Goal: Communication & Community: Answer question/provide support

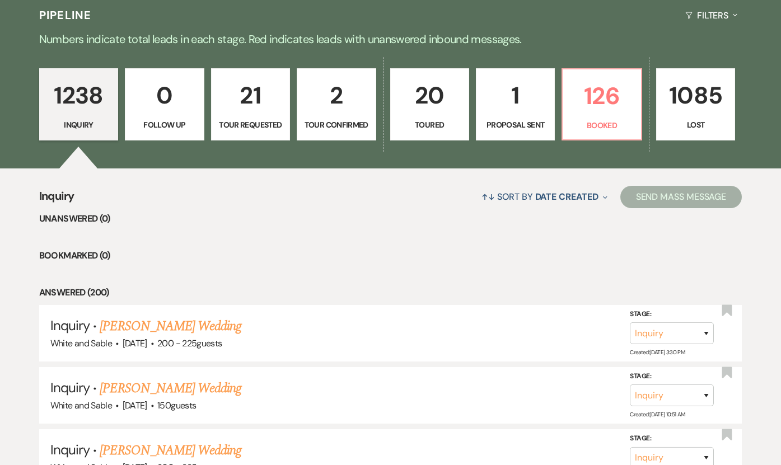
click at [540, 120] on p "Proposal Sent" at bounding box center [515, 125] width 64 height 12
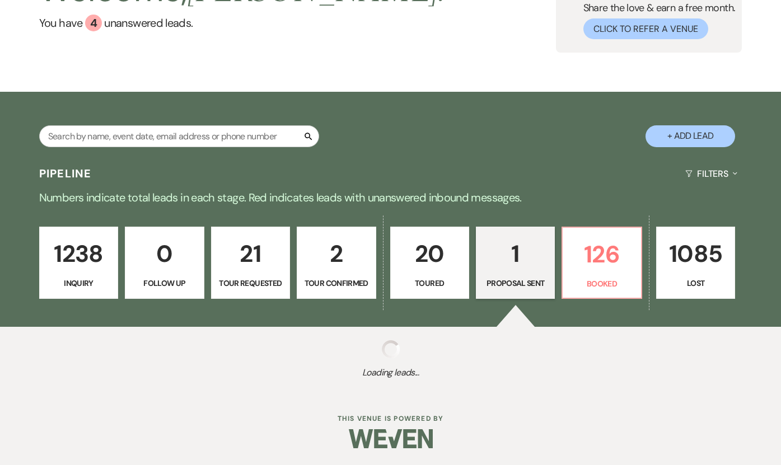
scroll to position [260, 0]
select select "6"
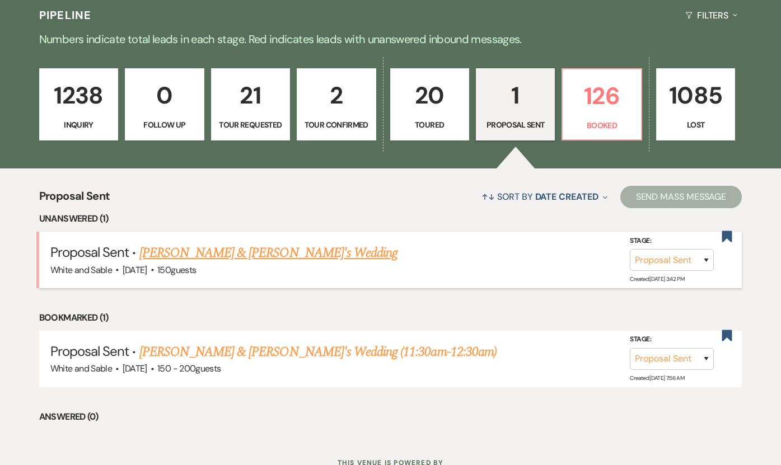
click at [267, 259] on link "[PERSON_NAME] & [PERSON_NAME]'s Wedding" at bounding box center [268, 253] width 258 height 20
select select "6"
select select "5"
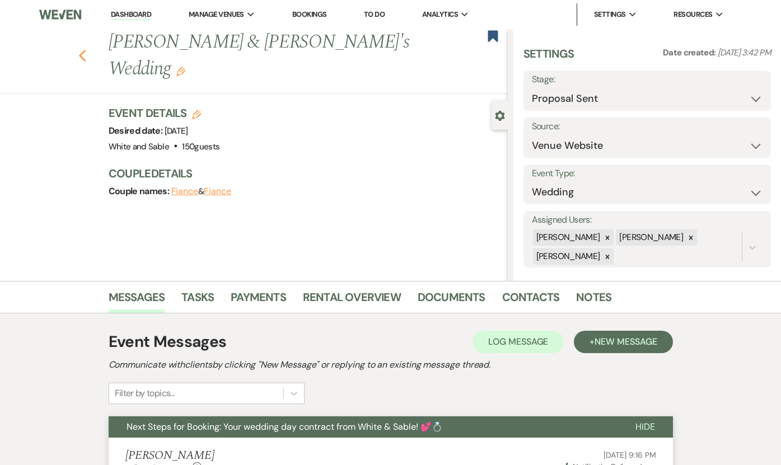
click at [79, 50] on use "button" at bounding box center [81, 56] width 7 height 12
select select "6"
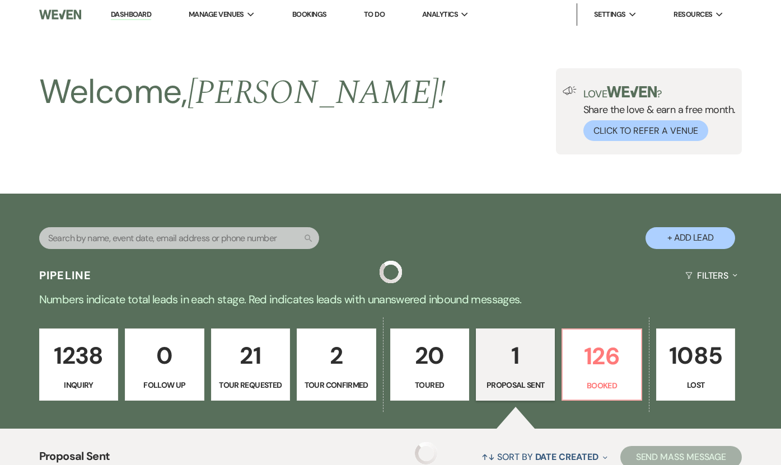
scroll to position [260, 0]
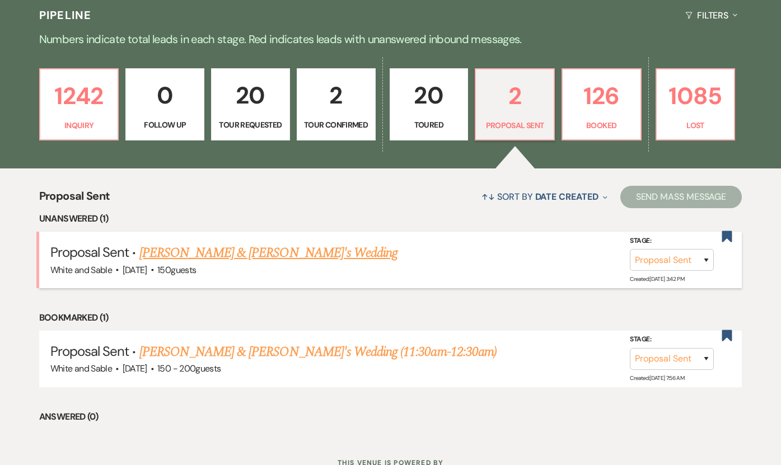
click at [184, 256] on link "[PERSON_NAME] & [PERSON_NAME]'s Wedding" at bounding box center [268, 253] width 258 height 20
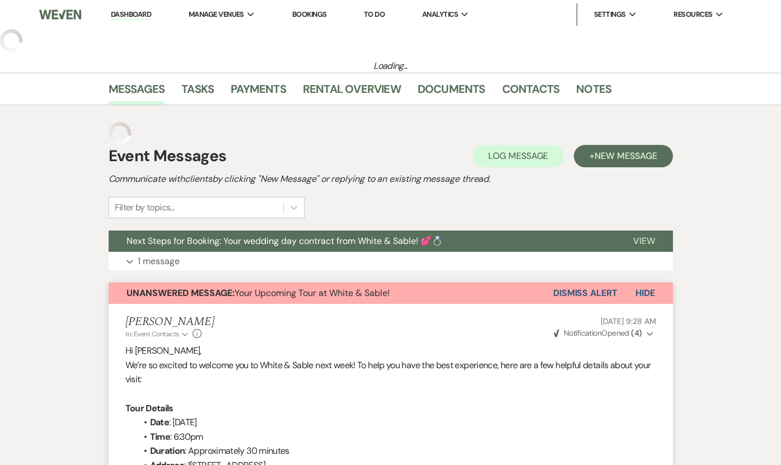
select select "6"
select select "12"
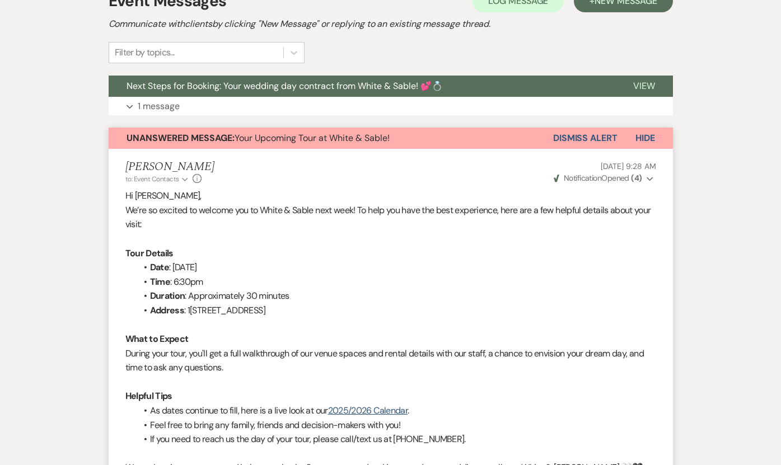
click at [207, 133] on strong "Unanswered Message:" at bounding box center [180, 138] width 108 height 12
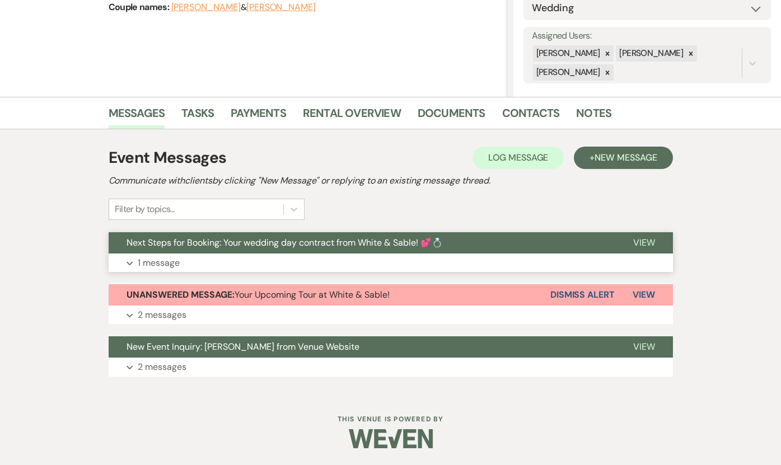
click at [222, 242] on span "Next Steps for Booking: Your wedding day contract from White & Sable! 💕💍" at bounding box center [284, 243] width 316 height 12
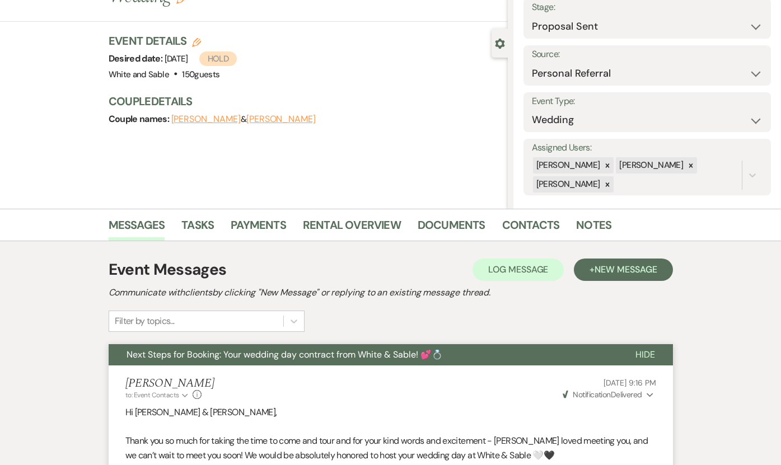
scroll to position [0, 0]
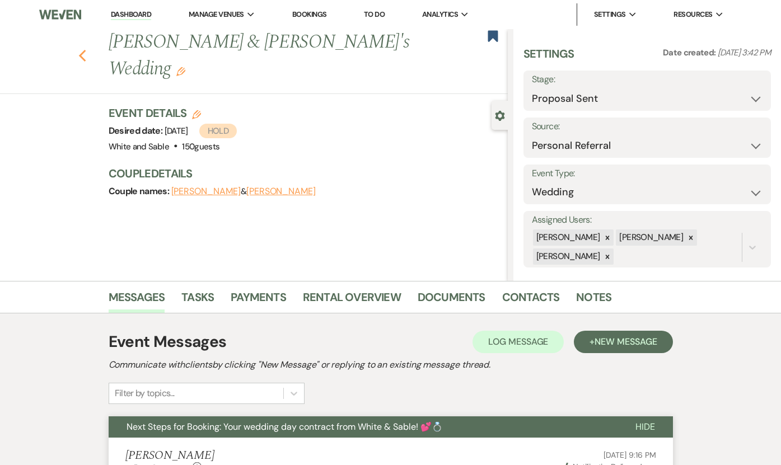
click at [79, 49] on icon "Previous" at bounding box center [82, 55] width 8 height 13
select select "6"
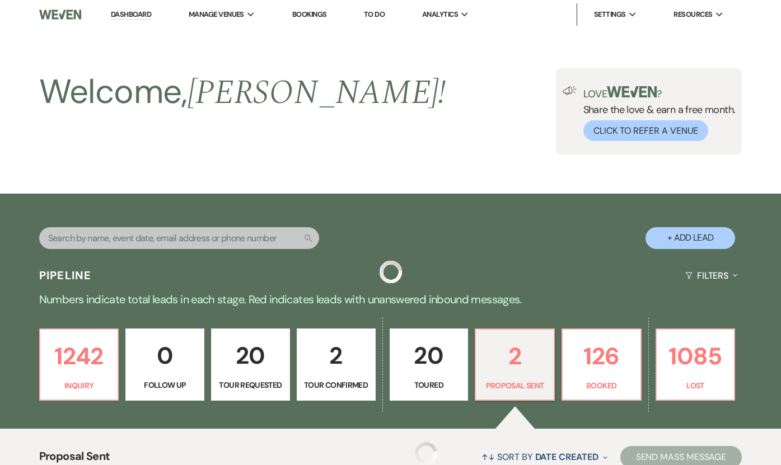
scroll to position [260, 0]
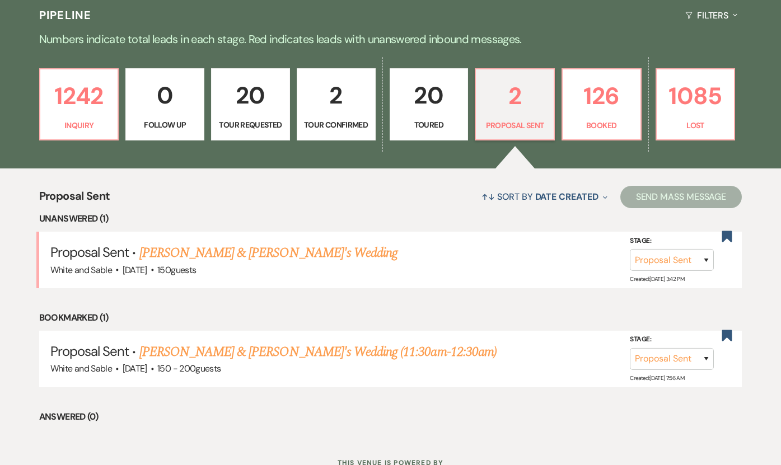
click at [652, 111] on div "1242 Inquiry 0 Follow Up 20 Tour Requested 2 Tour Confirmed 20 Toured 2 Proposa…" at bounding box center [390, 112] width 781 height 114
click at [692, 115] on link "1085 Lost" at bounding box center [695, 104] width 80 height 73
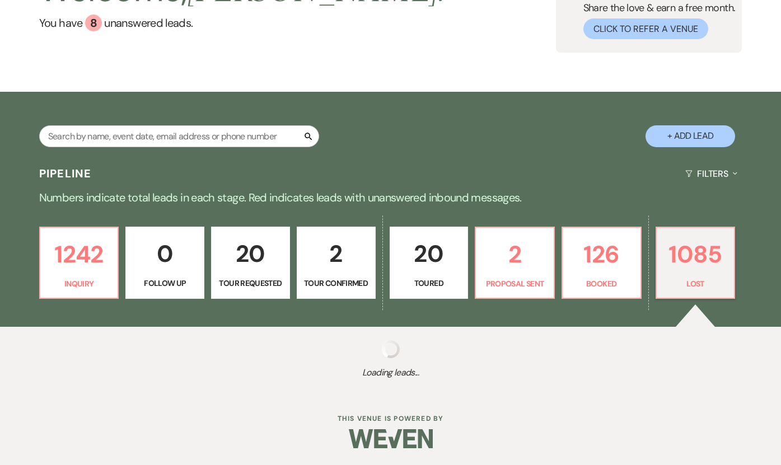
select select "8"
select select "1"
select select "8"
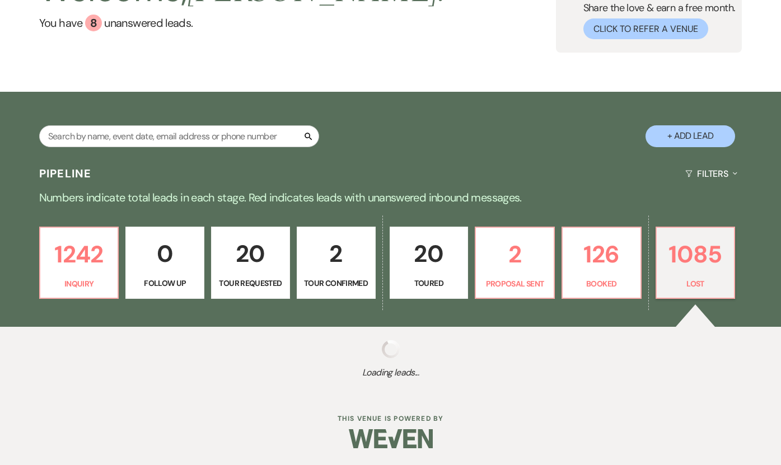
select select "6"
select select "8"
select select "1"
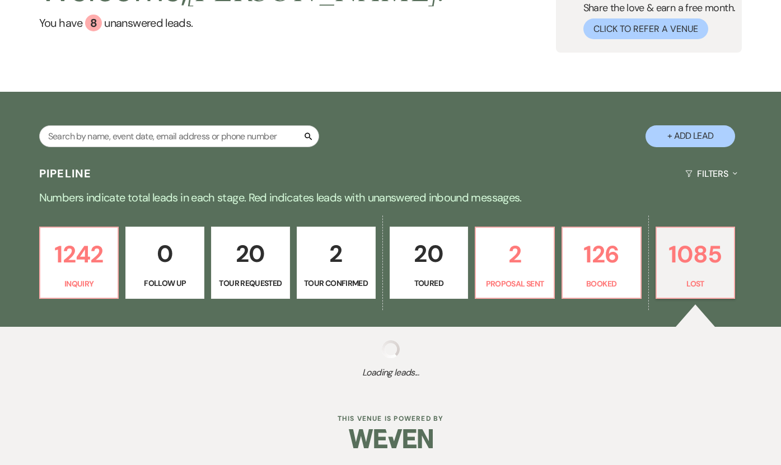
select select "8"
select select "6"
select select "8"
select select "7"
select select "8"
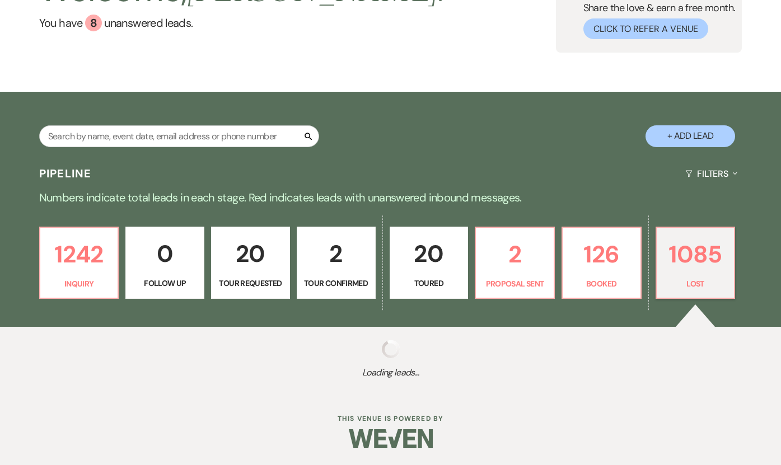
select select "6"
select select "8"
select select "7"
select select "8"
select select "5"
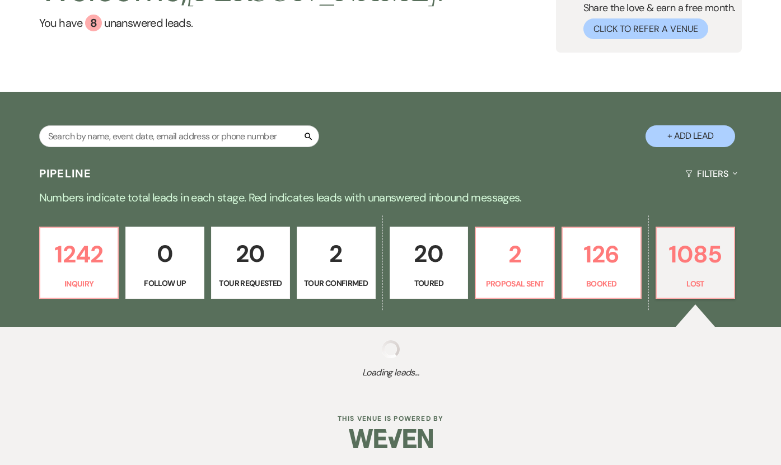
select select "8"
select select "6"
select select "8"
select select "6"
select select "8"
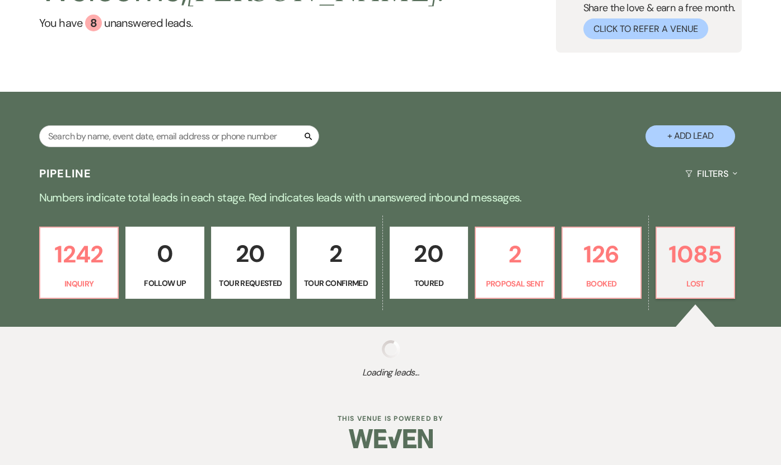
select select "6"
select select "8"
select select "6"
select select "8"
select select "5"
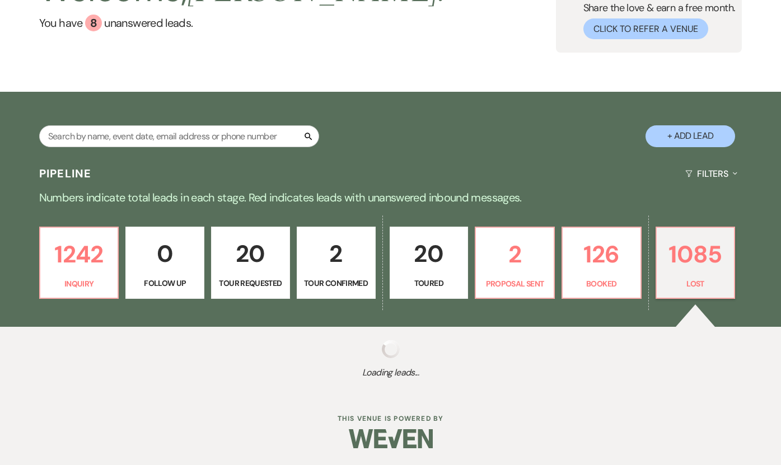
select select "8"
select select "5"
select select "8"
select select "7"
select select "8"
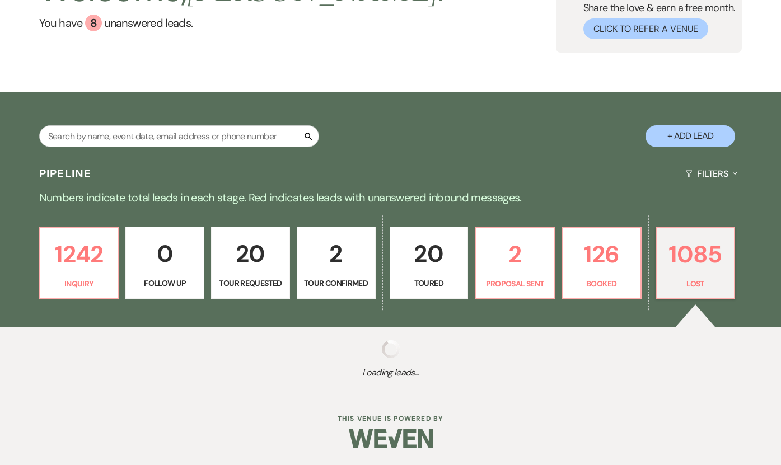
select select "6"
select select "8"
select select "6"
select select "8"
select select "6"
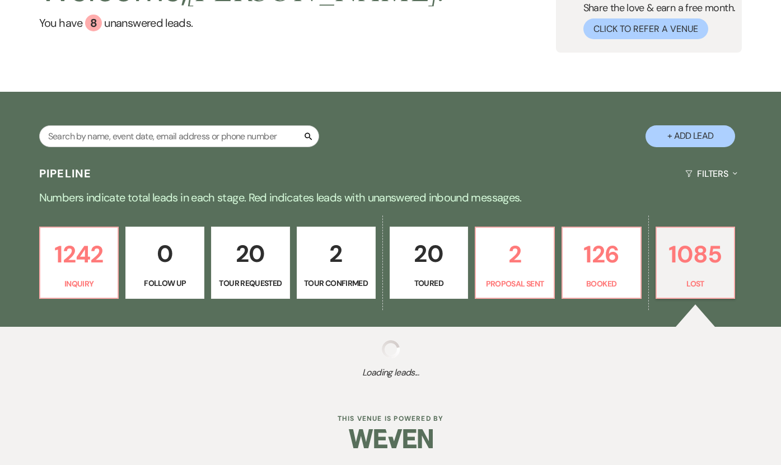
select select "8"
select select "1"
select select "8"
select select "6"
select select "8"
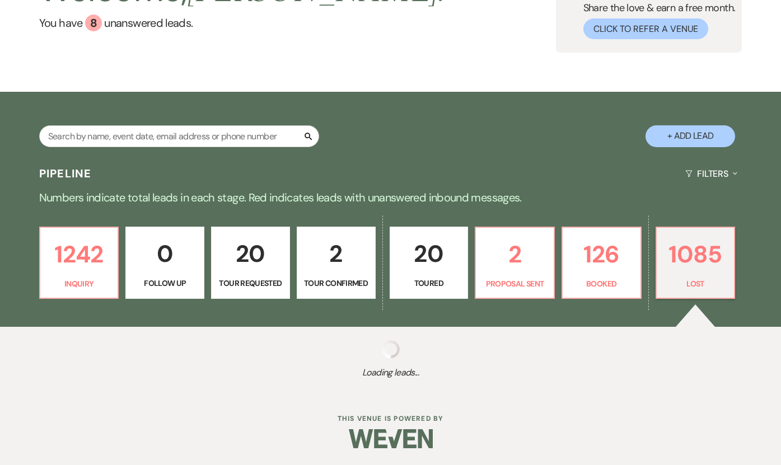
select select "7"
select select "8"
select select "6"
select select "8"
select select "6"
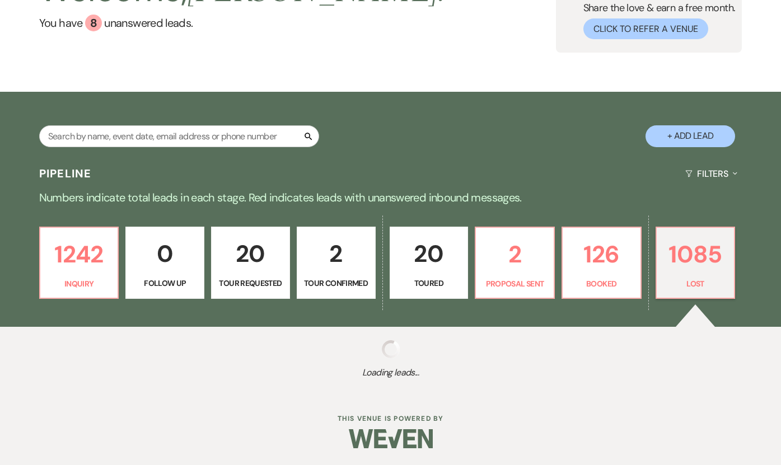
select select "8"
select select "7"
select select "8"
select select "6"
select select "8"
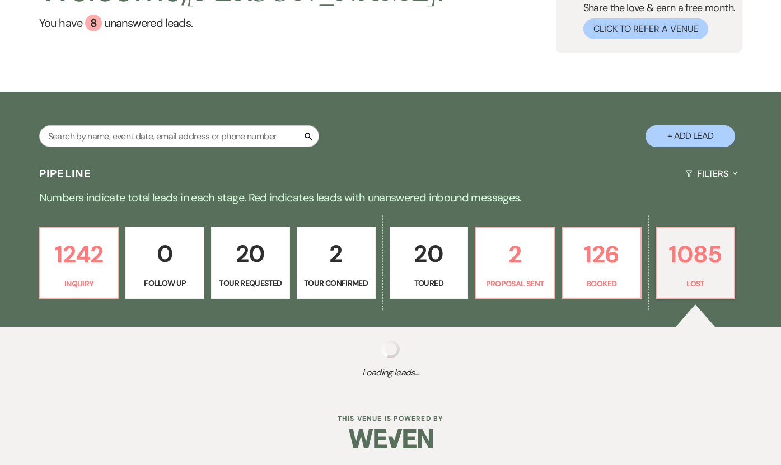
select select "6"
select select "8"
select select "6"
select select "8"
select select "9"
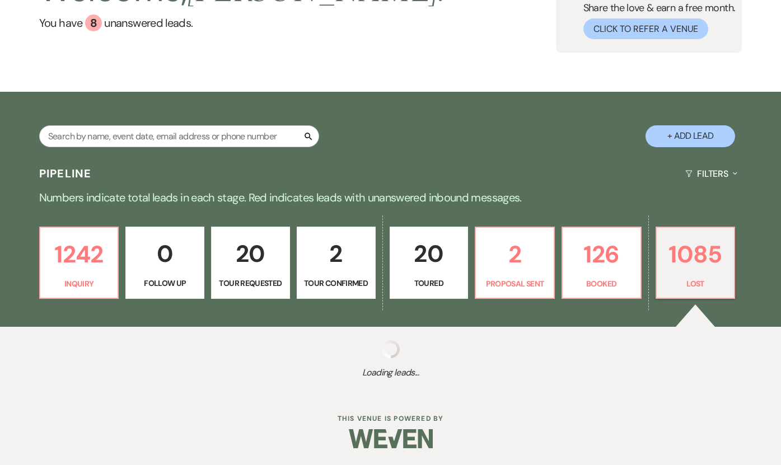
select select "8"
select select "6"
select select "8"
select select "10"
select select "8"
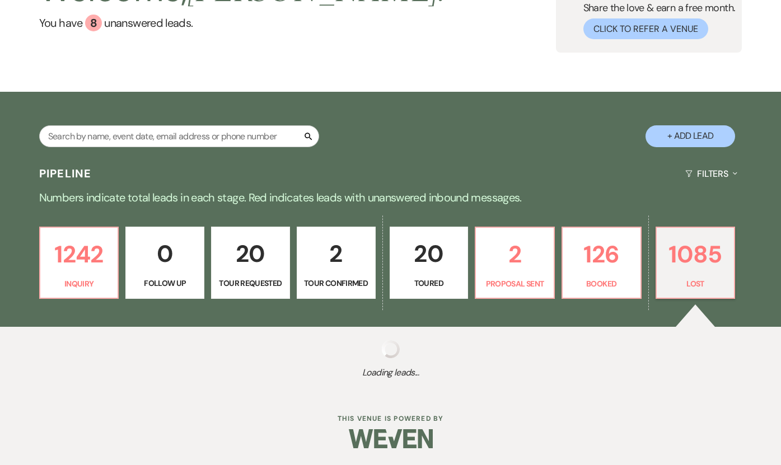
select select "6"
select select "8"
select select "6"
select select "8"
select select "6"
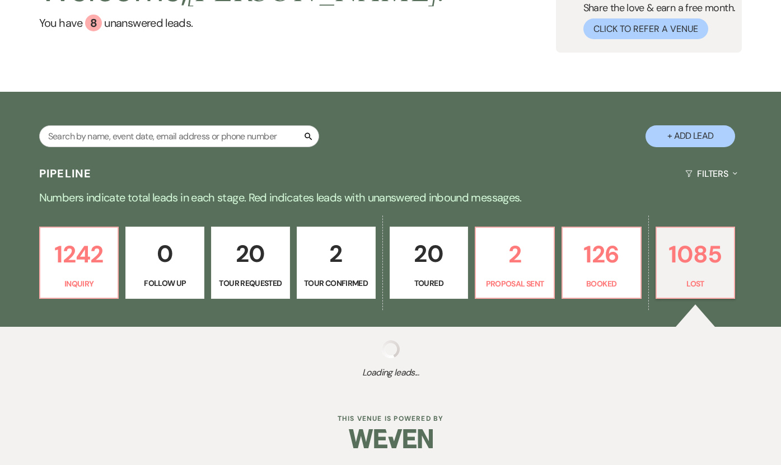
select select "8"
select select "6"
select select "8"
select select "6"
select select "8"
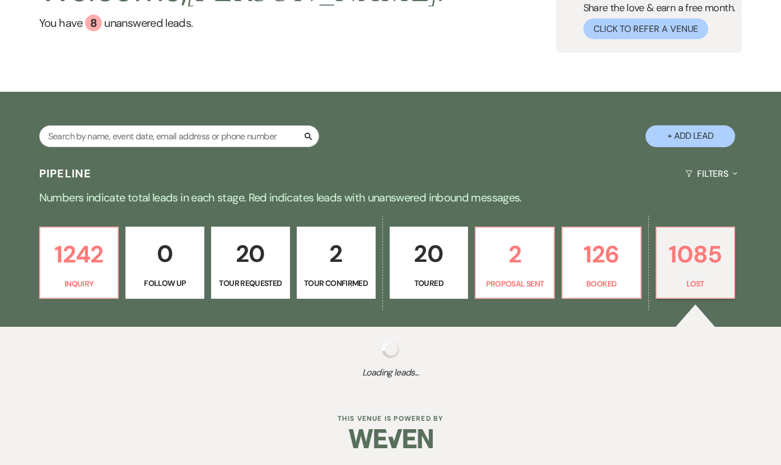
select select "6"
select select "8"
select select "6"
select select "8"
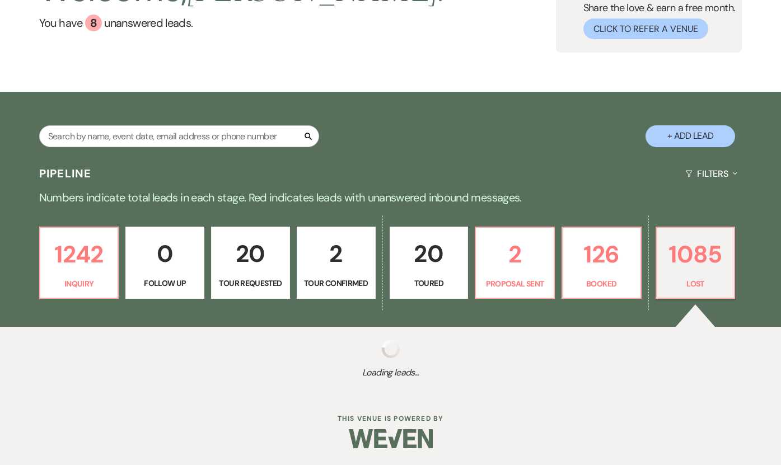
select select "9"
select select "8"
select select "6"
select select "8"
select select "6"
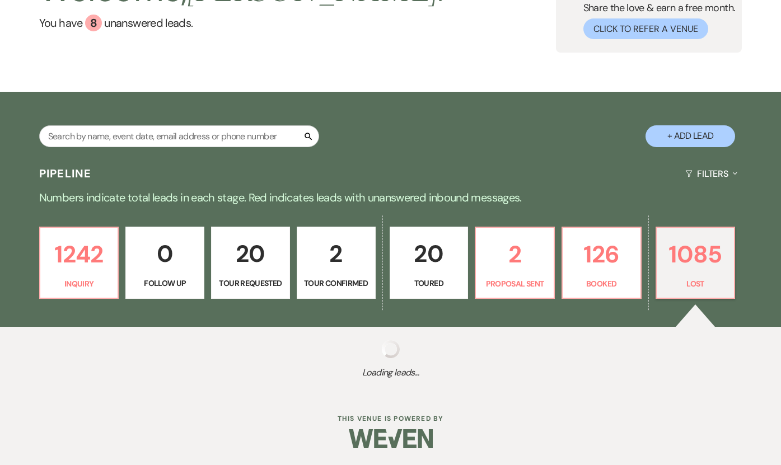
select select "8"
select select "7"
select select "8"
select select "6"
select select "8"
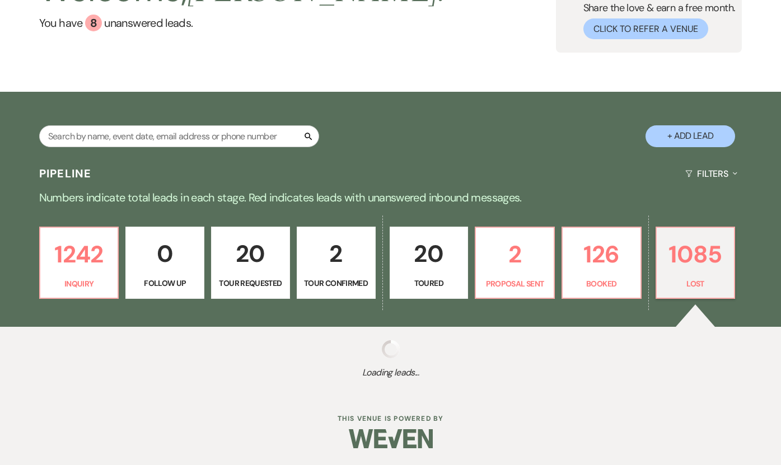
select select "9"
select select "8"
select select "6"
select select "8"
select select "6"
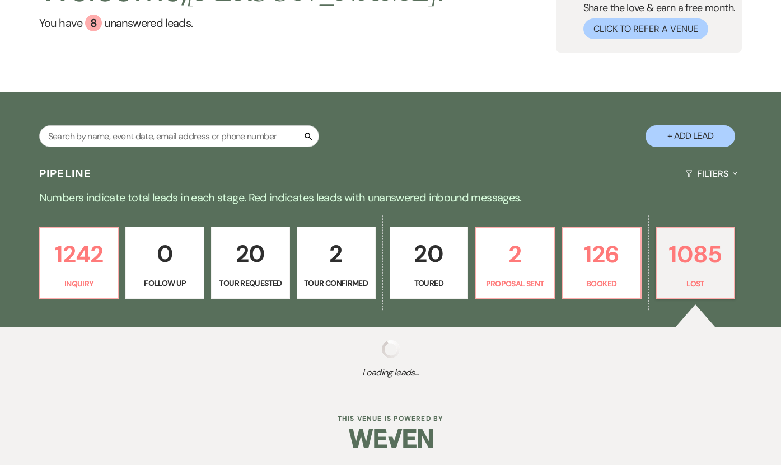
select select "8"
select select "6"
select select "8"
select select "5"
select select "8"
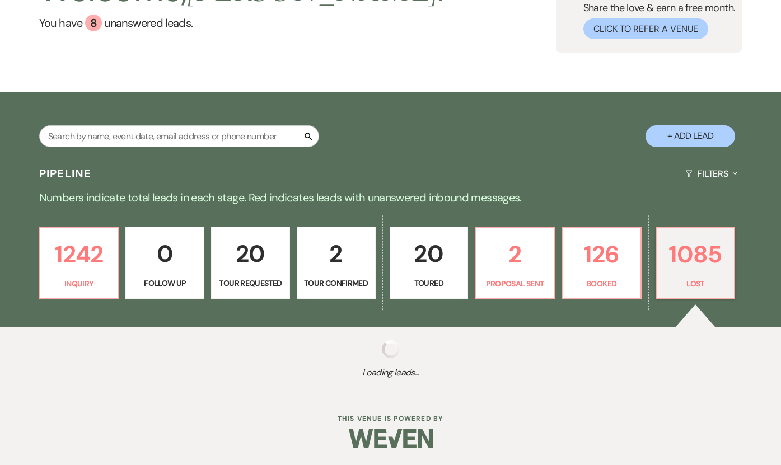
select select "6"
select select "8"
select select "6"
select select "8"
select select "6"
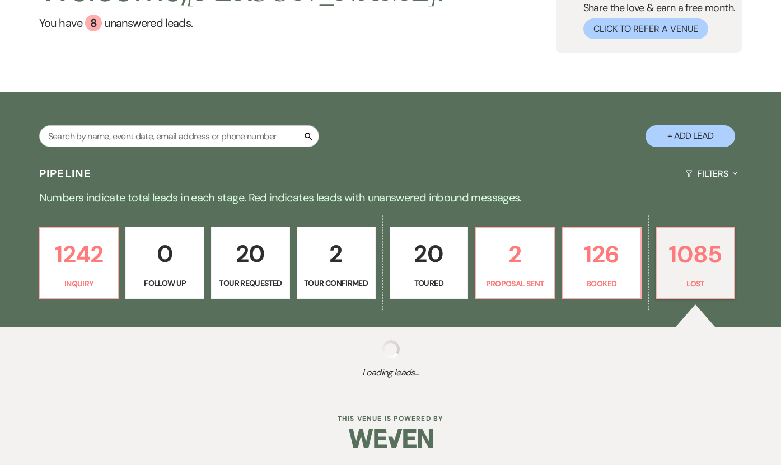
select select "8"
select select "7"
select select "8"
select select "6"
select select "8"
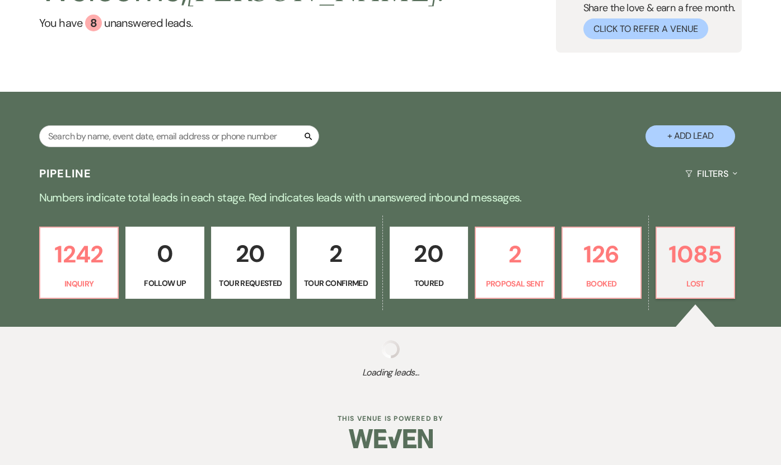
select select "5"
select select "8"
select select "6"
select select "8"
select select "6"
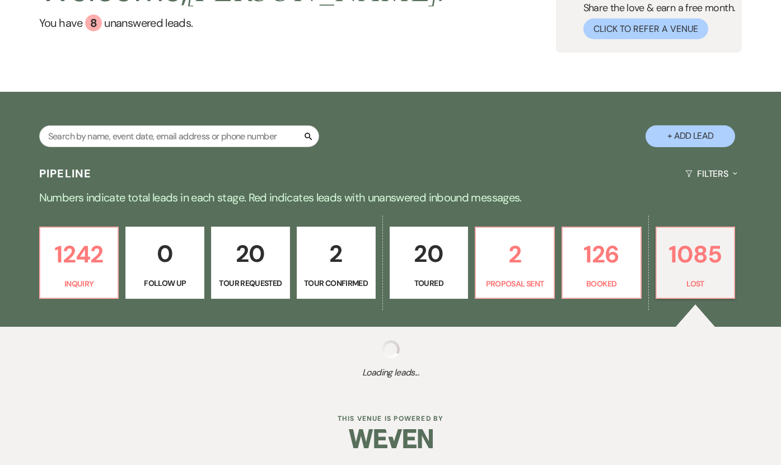
select select "8"
select select "6"
select select "8"
select select "5"
select select "8"
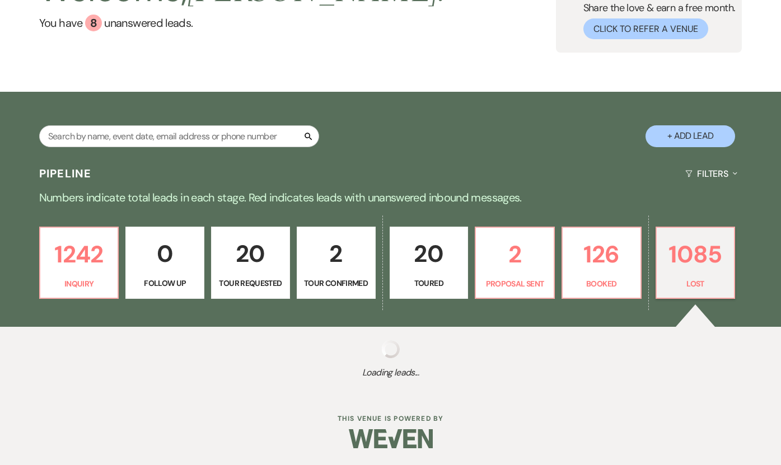
select select "6"
select select "8"
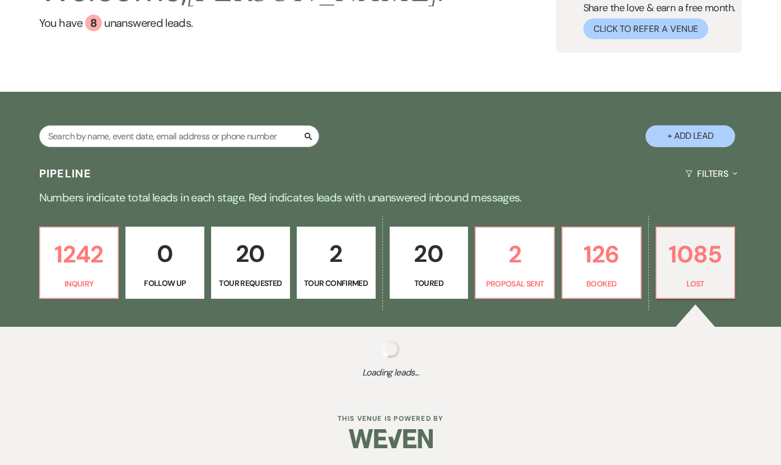
select select "8"
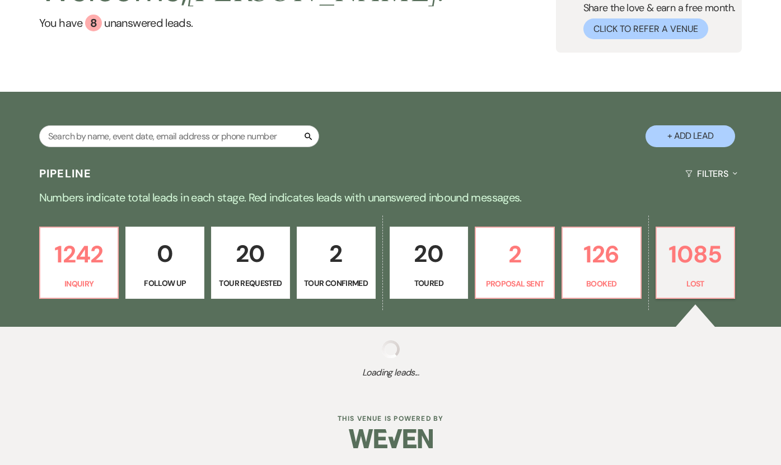
select select "8"
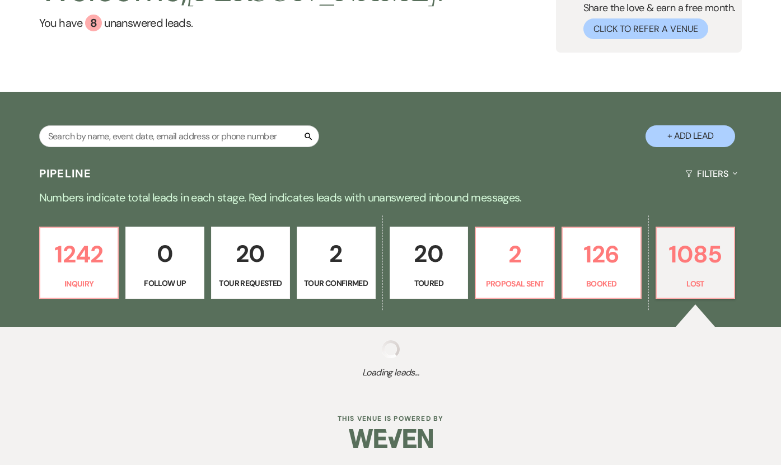
select select "8"
select select "5"
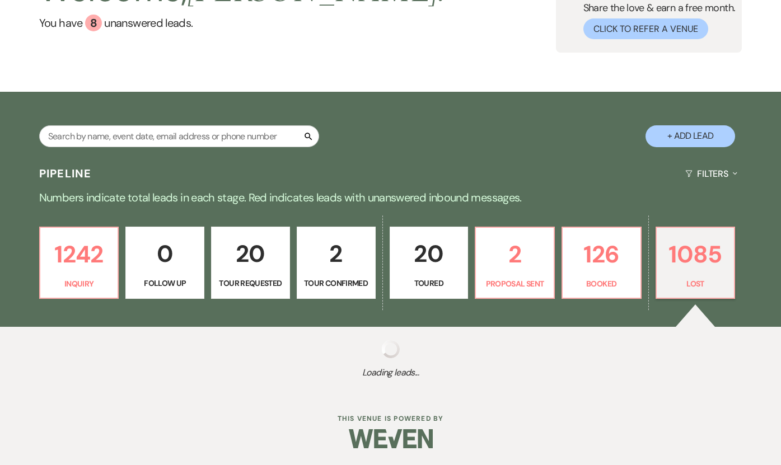
select select "8"
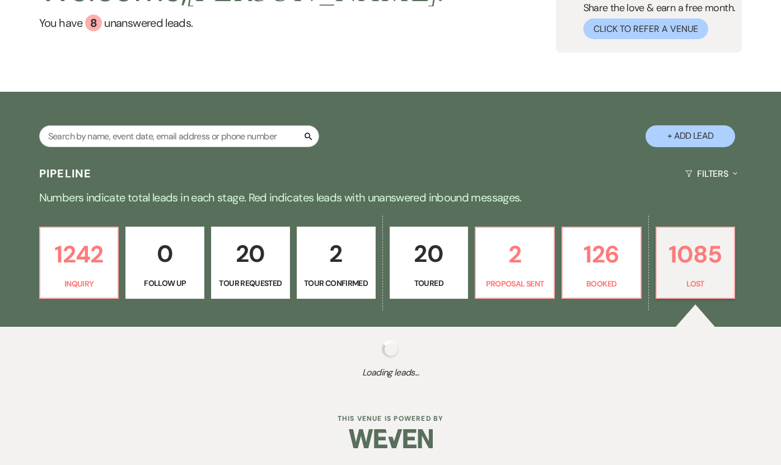
select select "8"
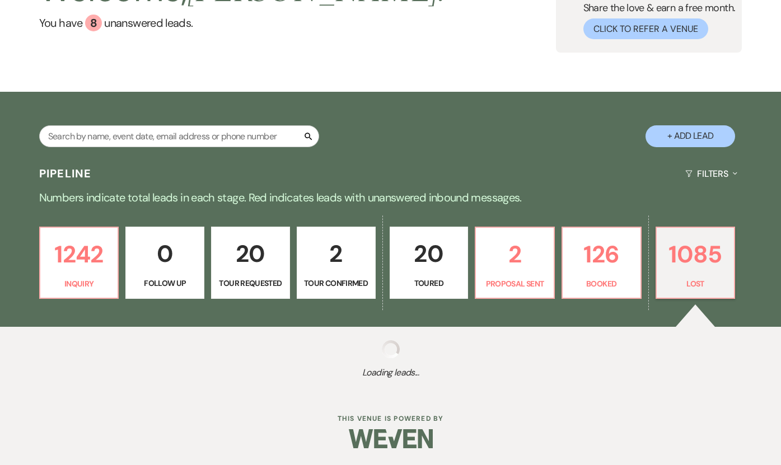
select select "8"
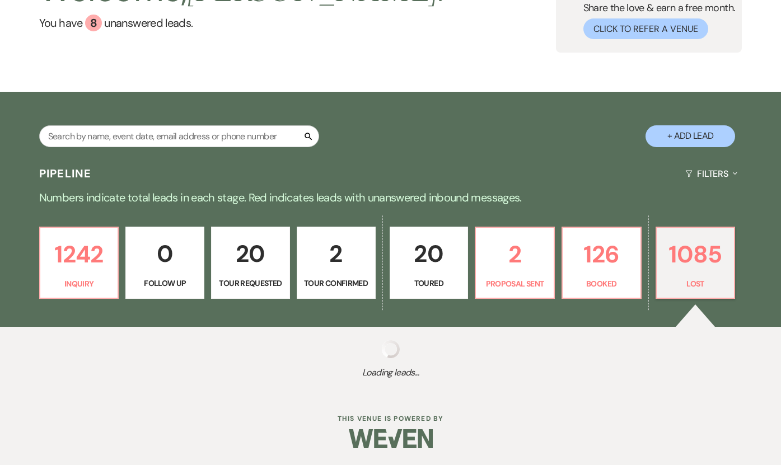
select select "8"
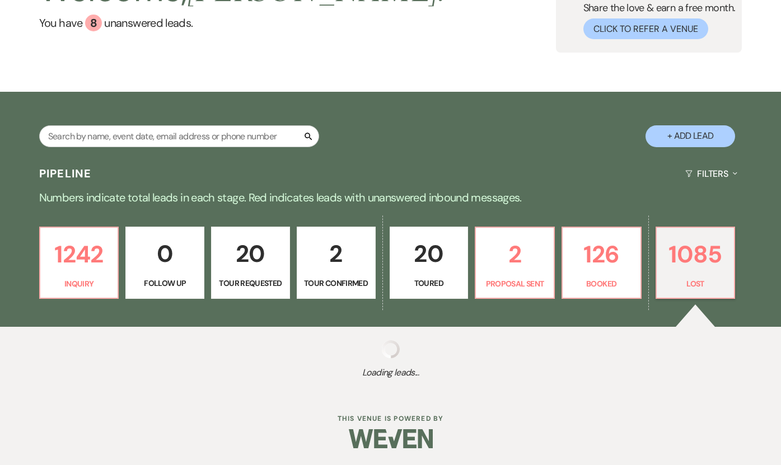
select select "6"
select select "8"
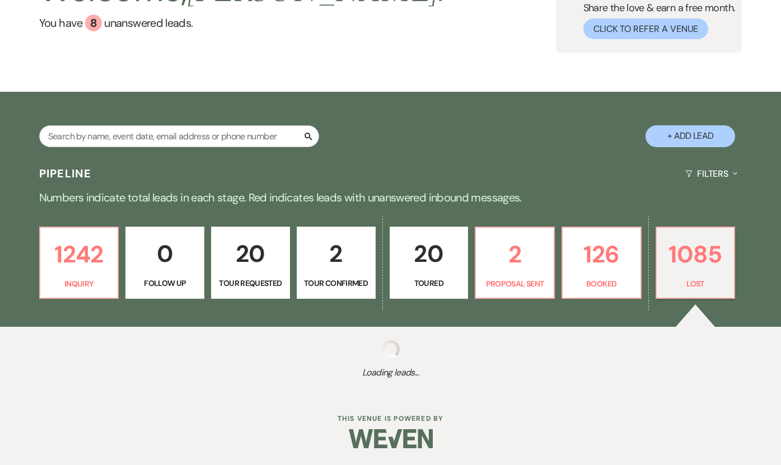
select select "9"
select select "8"
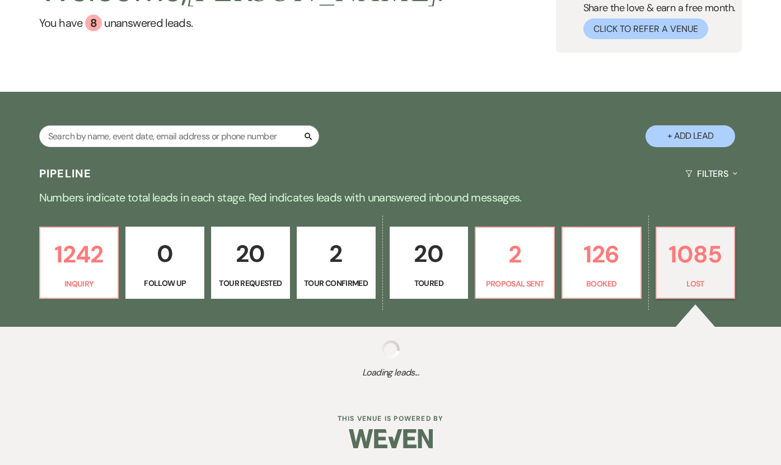
select select "8"
select select "9"
select select "8"
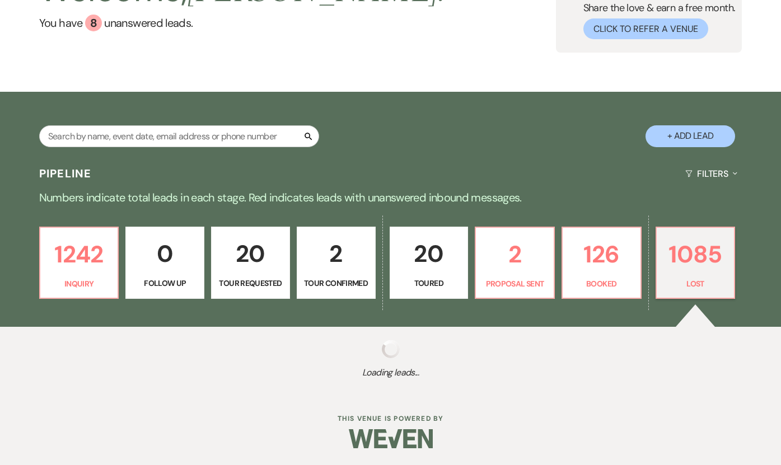
select select "1"
select select "8"
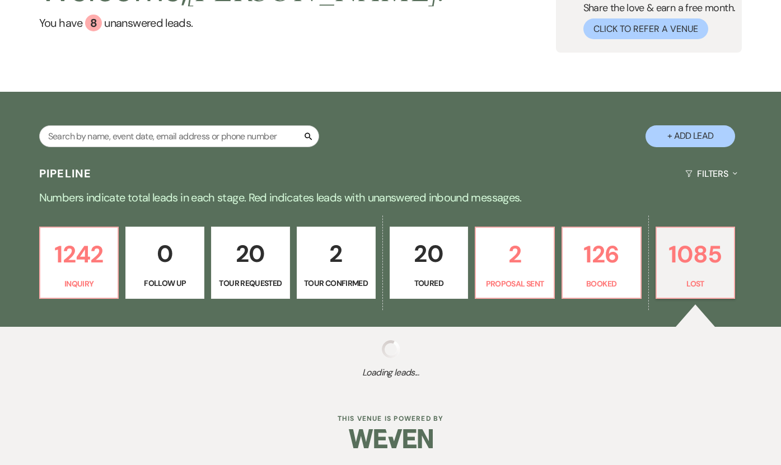
select select "8"
select select "7"
select select "8"
select select "7"
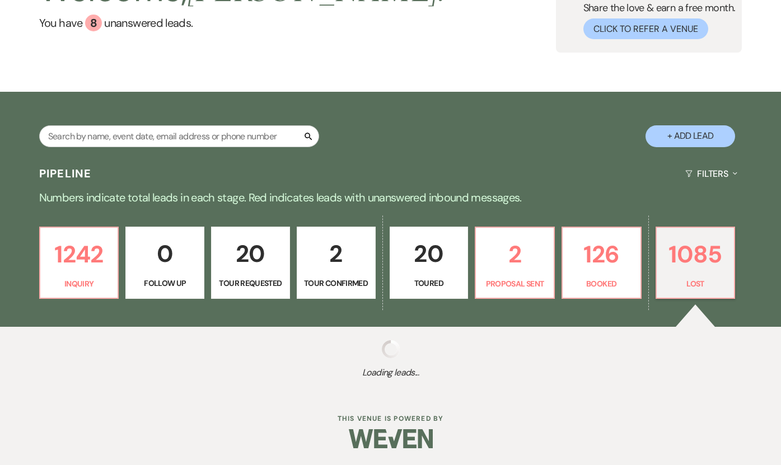
select select "8"
select select "10"
select select "8"
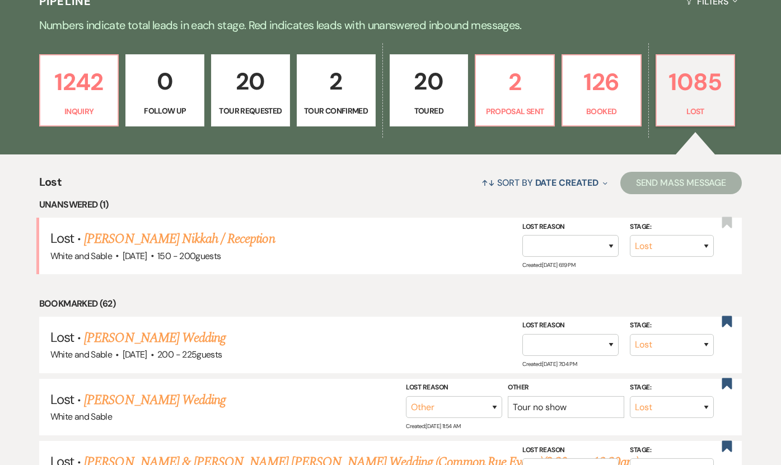
scroll to position [286, 0]
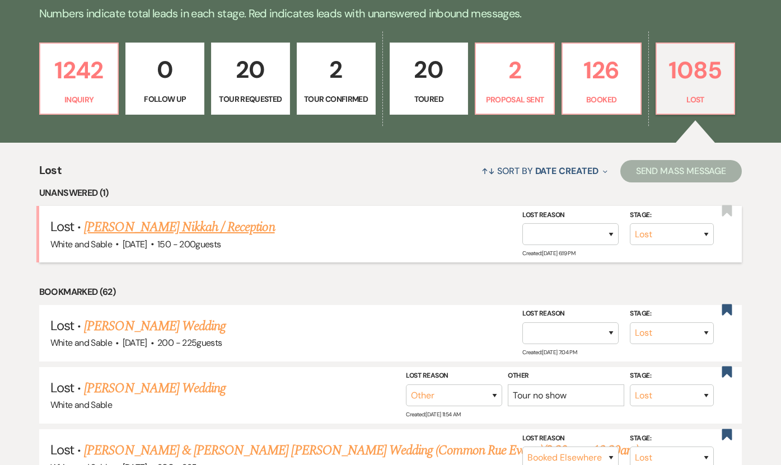
click at [184, 241] on span "150 - 200 guests" at bounding box center [188, 244] width 63 height 12
click at [178, 225] on link "[PERSON_NAME] Nikkah / Reception" at bounding box center [179, 227] width 190 height 20
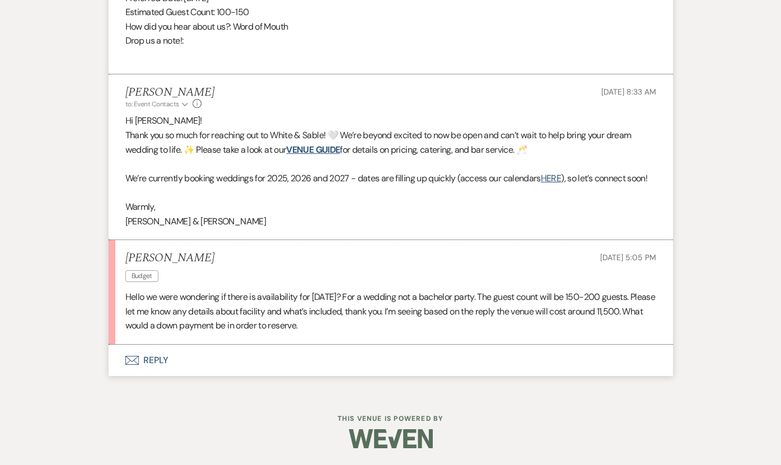
scroll to position [676, 0]
click at [159, 358] on button "Envelope Reply" at bounding box center [391, 360] width 564 height 31
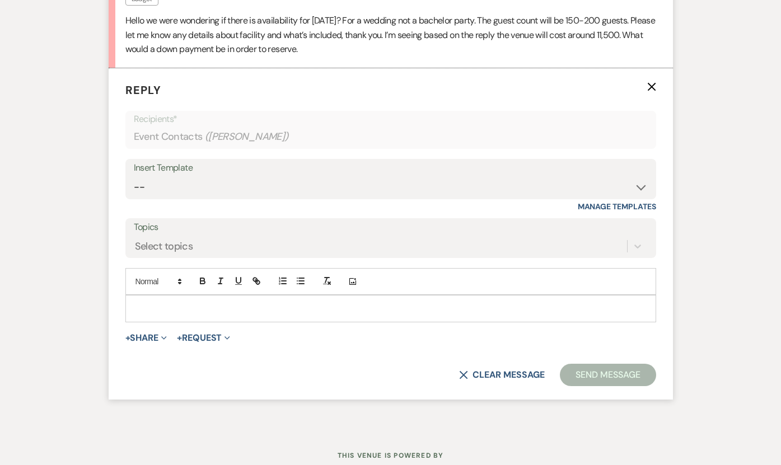
scroll to position [955, 0]
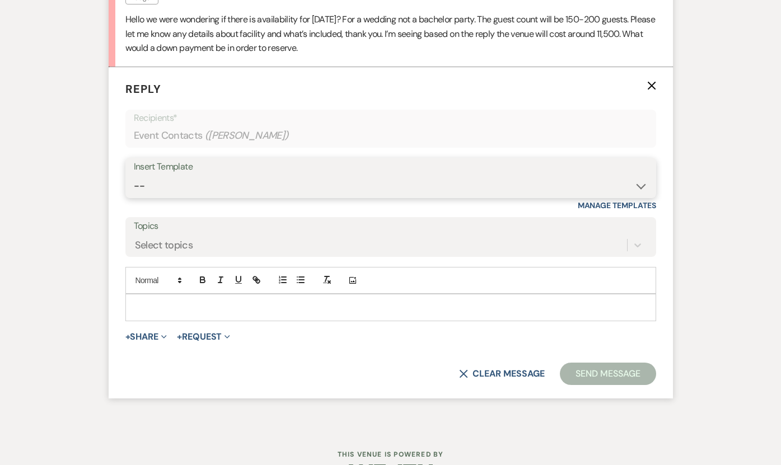
click at [175, 186] on select "-- Inquiry Response (Venue Guide) Schedule - Venue Tour Appt Confirmation Sched…" at bounding box center [391, 186] width 514 height 22
click at [134, 175] on select "-- Inquiry Response (Venue Guide) Schedule - Venue Tour Appt Confirmation Sched…" at bounding box center [391, 186] width 514 height 22
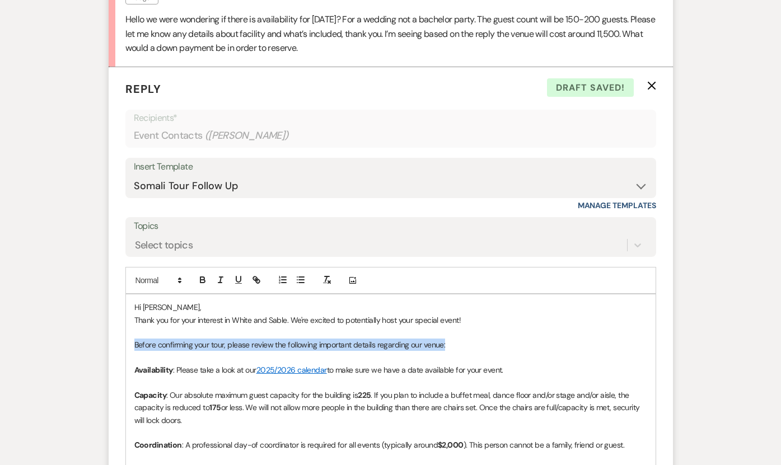
drag, startPoint x: 453, startPoint y: 348, endPoint x: 129, endPoint y: 347, distance: 324.5
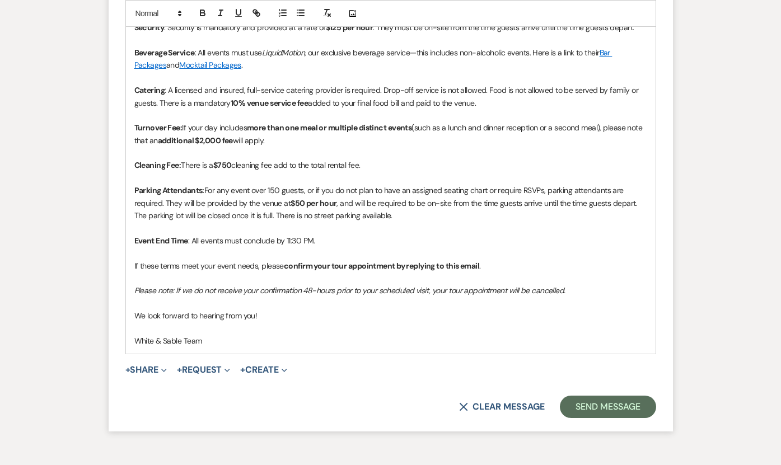
scroll to position [1402, 0]
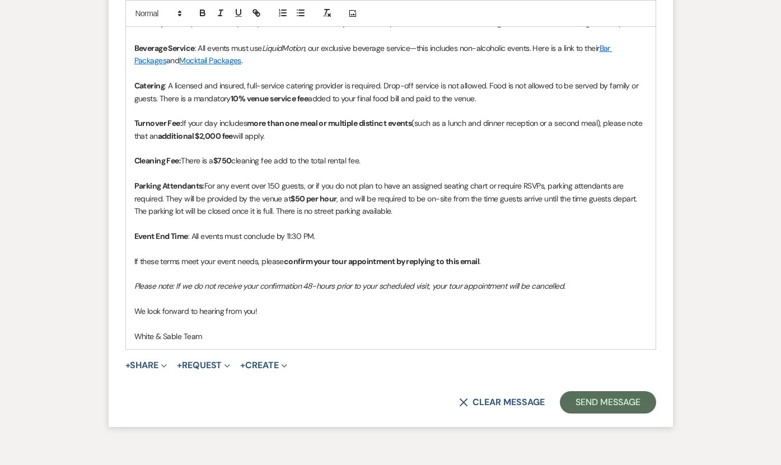
click at [268, 309] on p "We look forward to hearing from you!" at bounding box center [390, 311] width 513 height 12
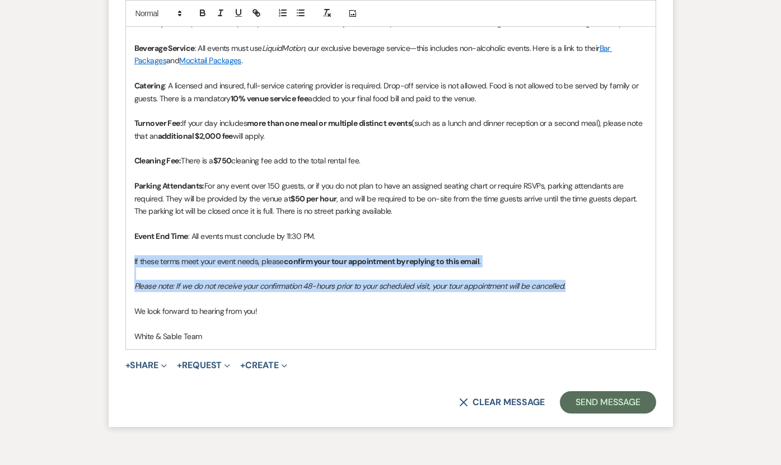
drag, startPoint x: 579, startPoint y: 284, endPoint x: 86, endPoint y: 257, distance: 493.7
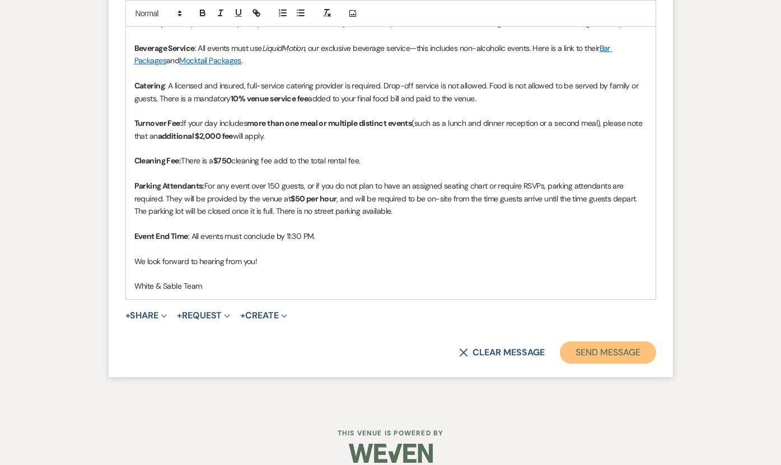
click at [581, 345] on button "Send Message" at bounding box center [608, 352] width 96 height 22
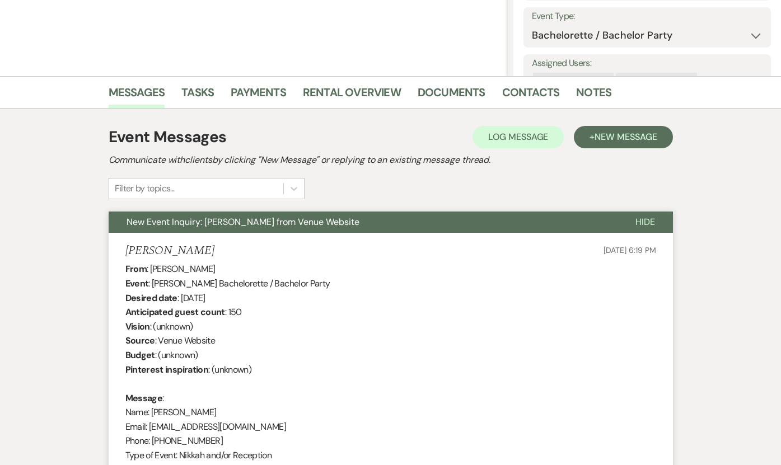
scroll to position [0, 0]
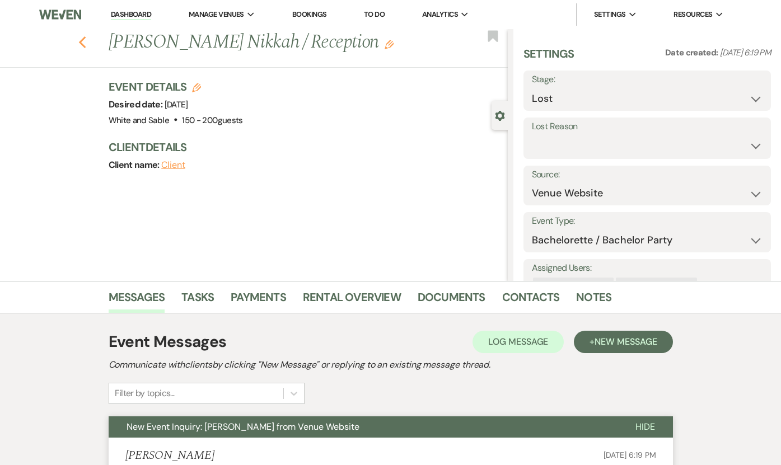
click at [80, 43] on use "button" at bounding box center [81, 42] width 7 height 12
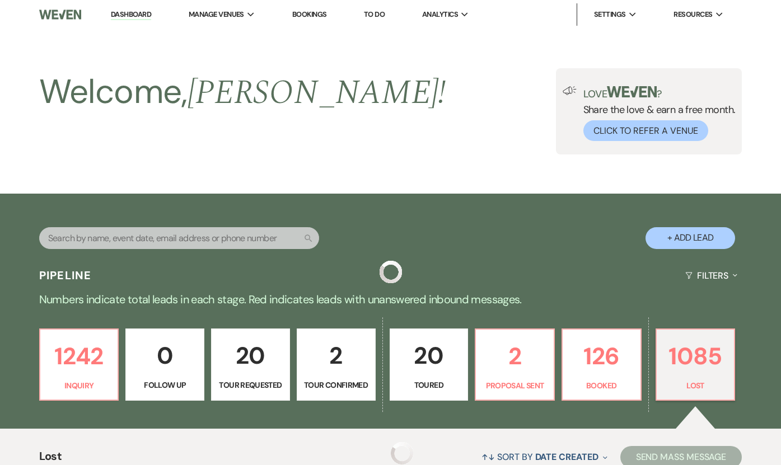
scroll to position [286, 0]
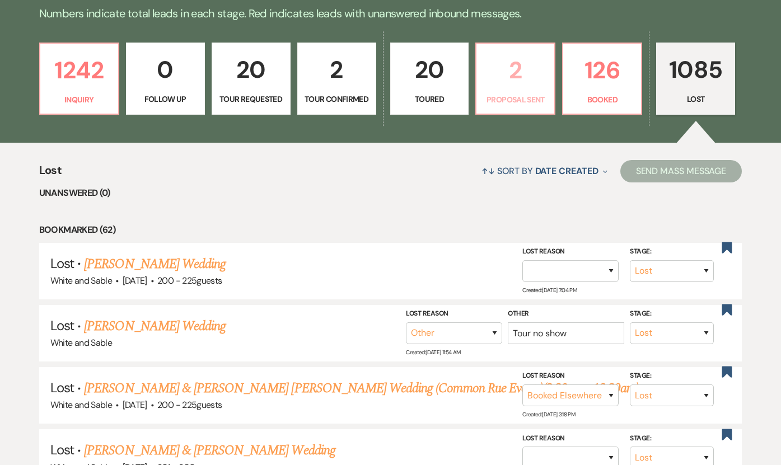
click at [523, 106] on link "2 Proposal Sent" at bounding box center [515, 79] width 80 height 73
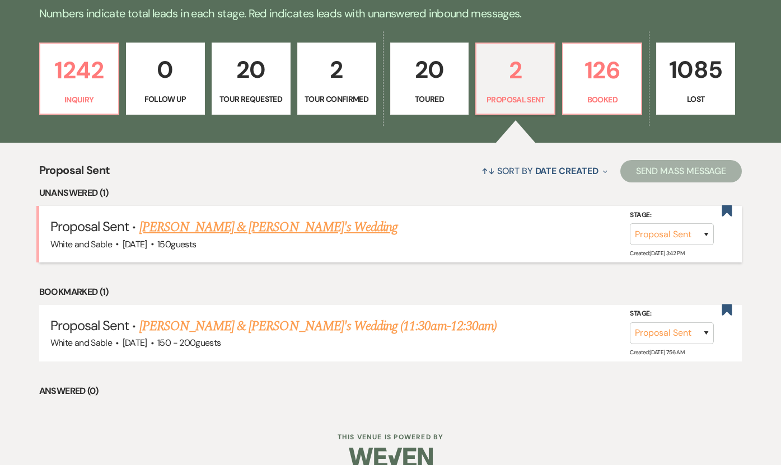
click at [237, 224] on link "[PERSON_NAME] & [PERSON_NAME]'s Wedding" at bounding box center [268, 227] width 258 height 20
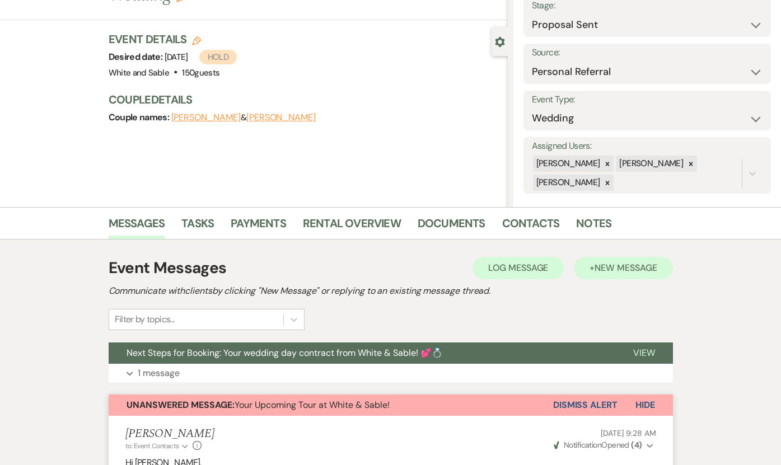
scroll to position [90, 0]
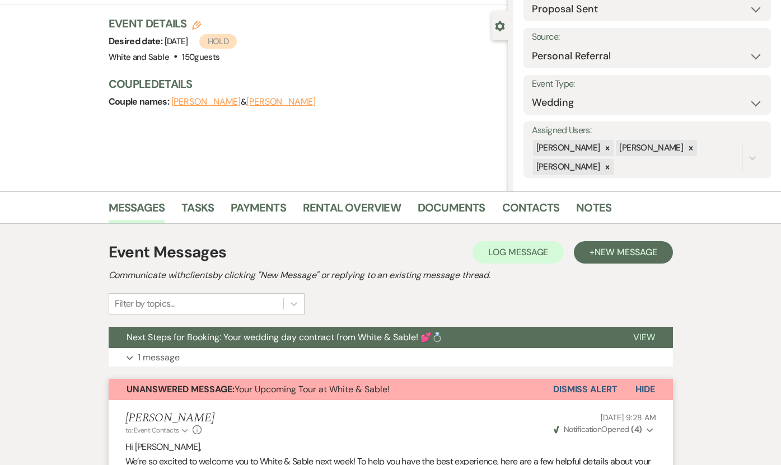
click at [591, 385] on button "Dismiss Alert" at bounding box center [585, 389] width 64 height 21
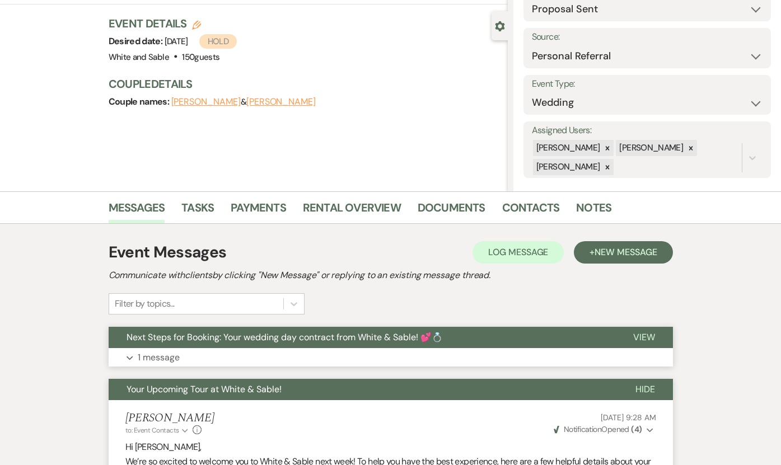
scroll to position [0, 0]
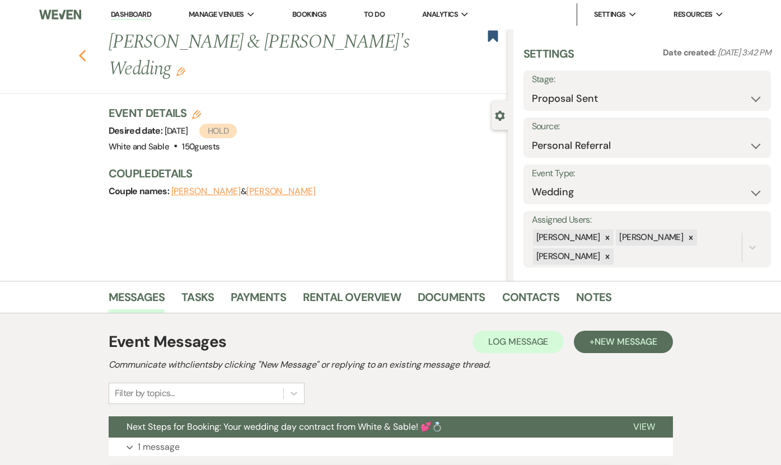
click at [82, 49] on icon "Previous" at bounding box center [82, 55] width 8 height 13
